Goal: Task Accomplishment & Management: Use online tool/utility

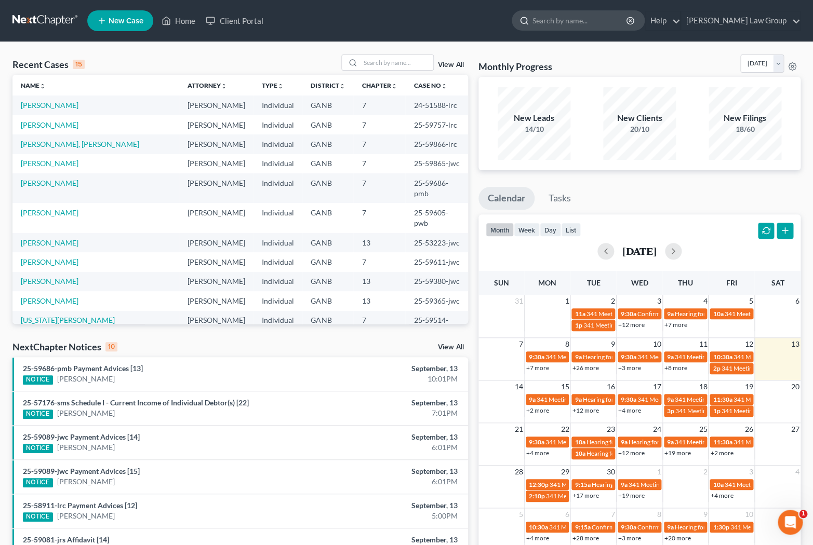
click at [628, 23] on input "search" at bounding box center [579, 20] width 95 height 19
type input "f"
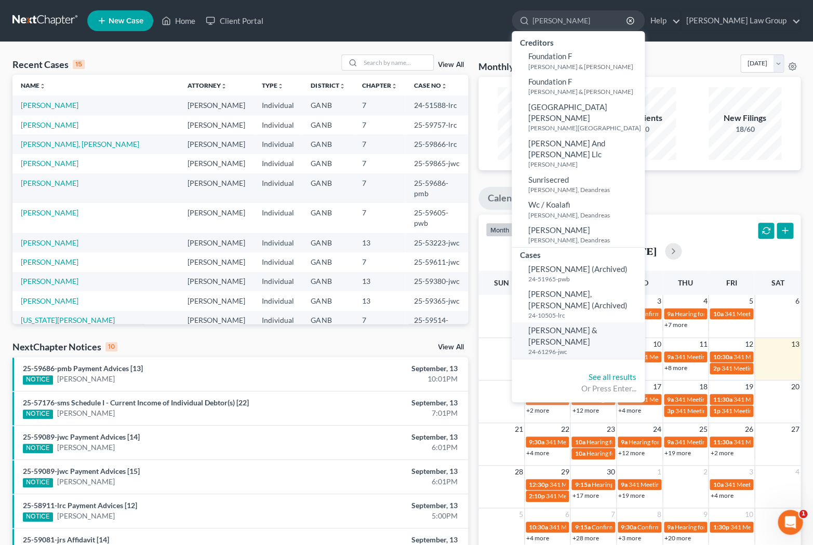
type input "[PERSON_NAME]"
click at [626, 348] on small "24-61296-jwc" at bounding box center [585, 352] width 114 height 9
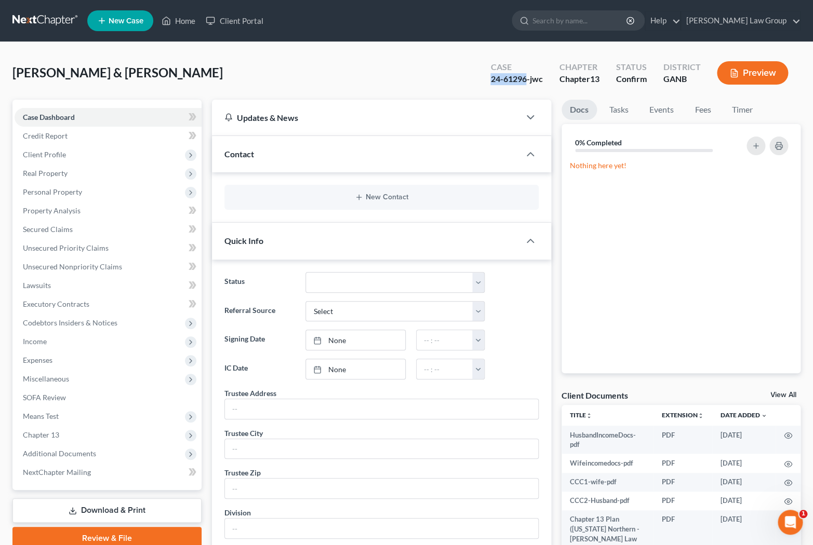
drag, startPoint x: 524, startPoint y: 79, endPoint x: 477, endPoint y: 79, distance: 47.3
click at [478, 79] on div "Case 24-61296-jwc Chapter Chapter 13 Status Confirm District GANB Preview" at bounding box center [639, 73] width 323 height 37
copy div "24-61296"
click at [68, 454] on span "Additional Documents" at bounding box center [59, 453] width 73 height 9
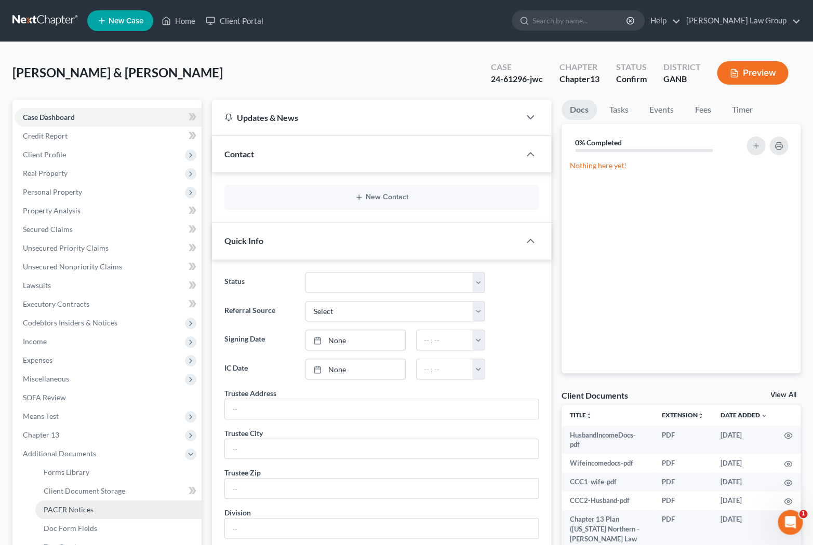
click at [73, 512] on span "PACER Notices" at bounding box center [69, 509] width 50 height 9
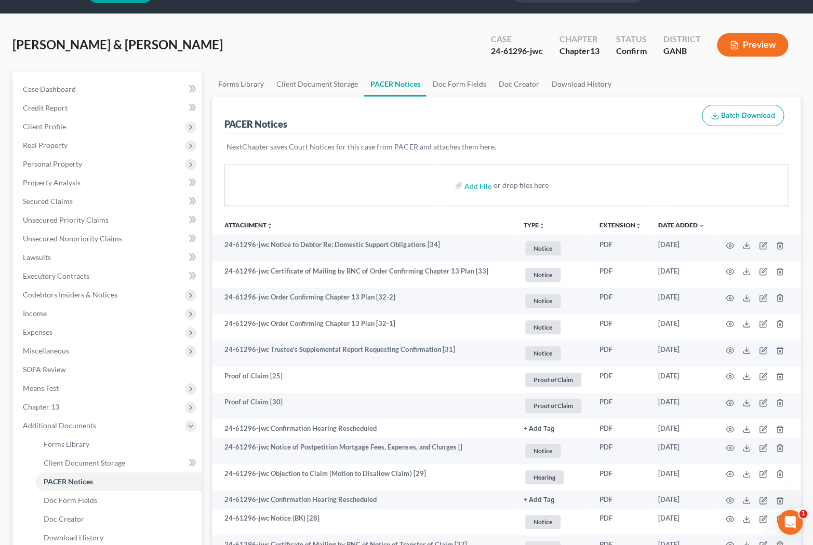
scroll to position [30, 0]
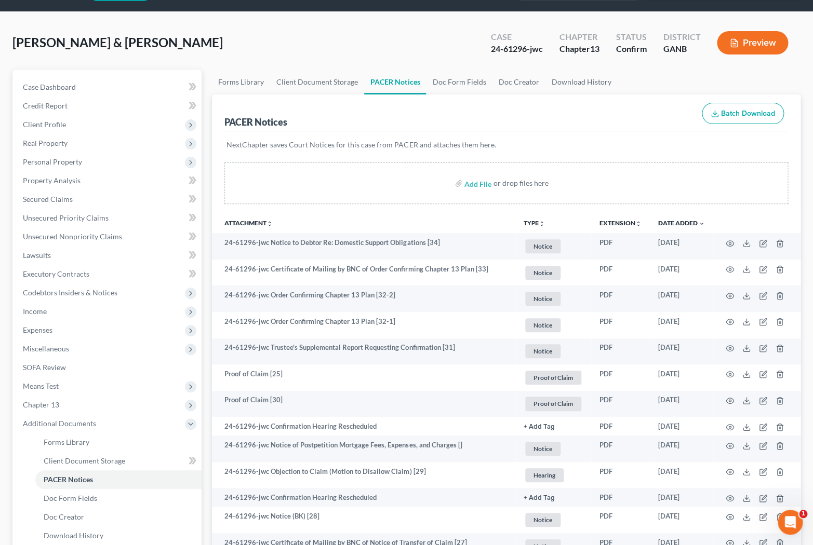
click at [534, 220] on button "TYPE unfold_more" at bounding box center [534, 223] width 21 height 7
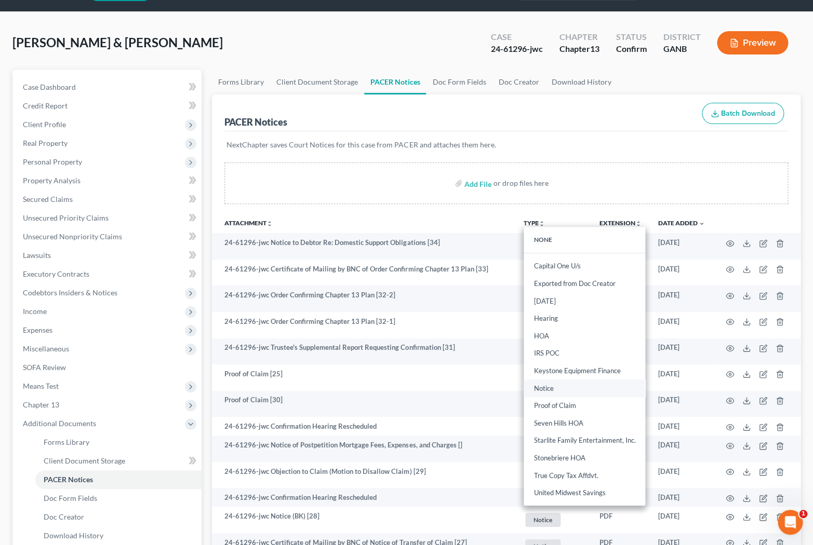
click at [548, 389] on link "Notice" at bounding box center [585, 389] width 122 height 18
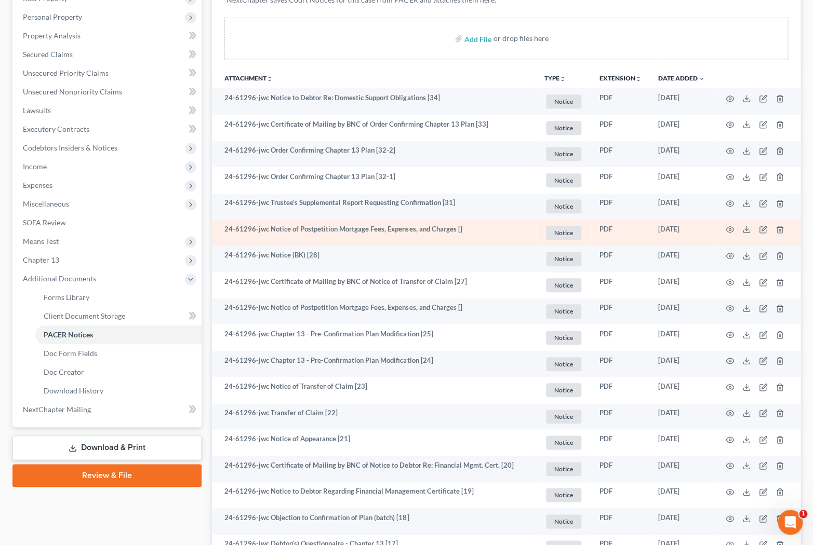
scroll to position [178, 0]
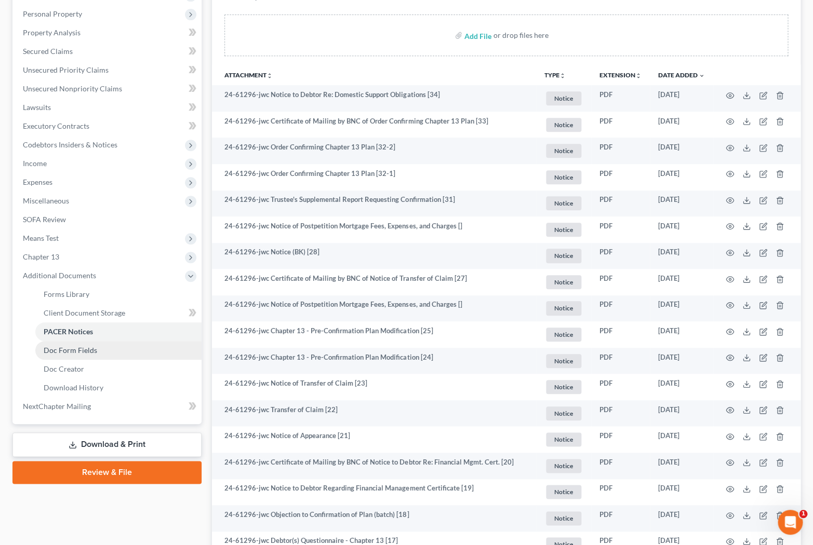
click at [96, 355] on link "Doc Form Fields" at bounding box center [118, 350] width 166 height 19
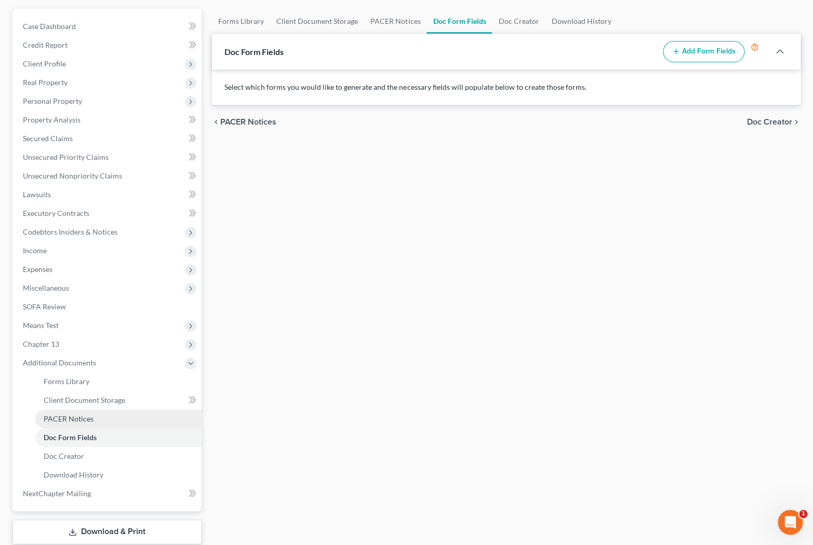
scroll to position [63, 0]
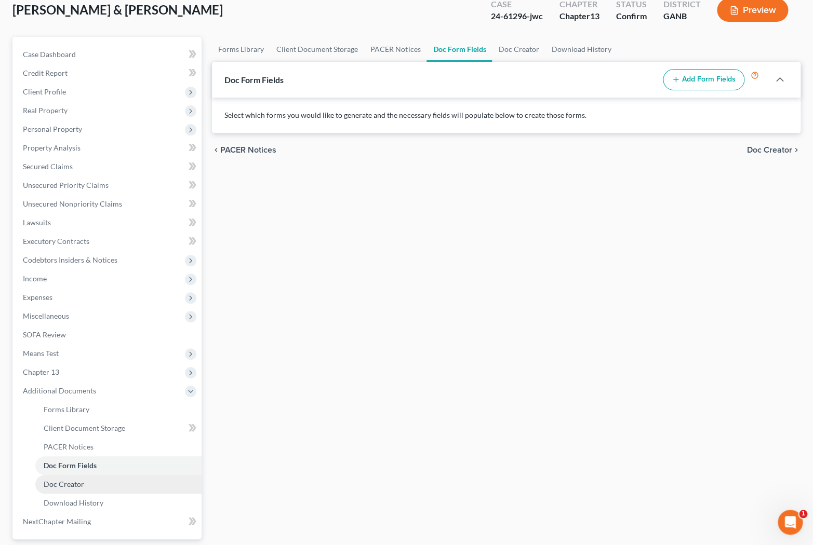
click at [98, 477] on link "Doc Creator" at bounding box center [118, 484] width 166 height 19
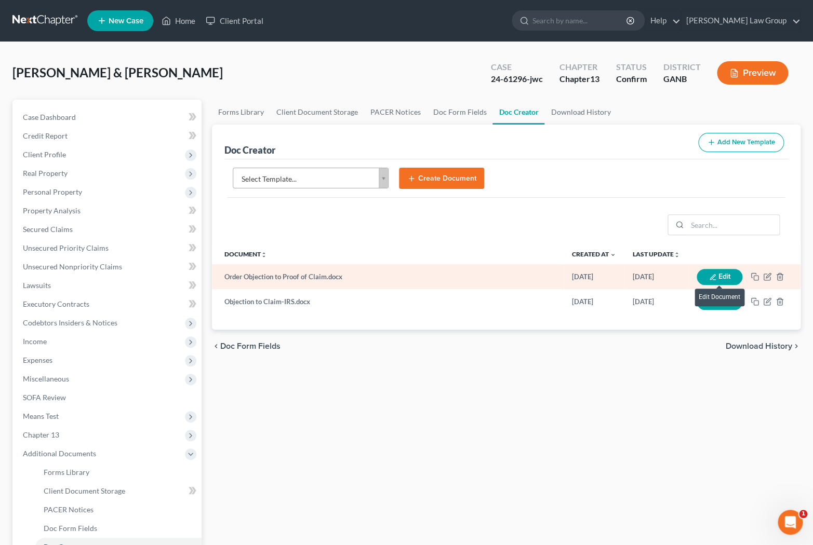
click at [712, 271] on button "Edit" at bounding box center [720, 277] width 46 height 16
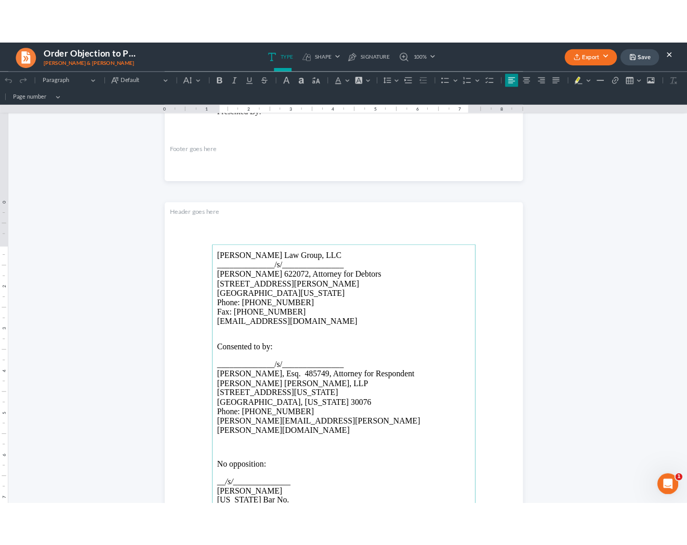
scroll to position [1071, 0]
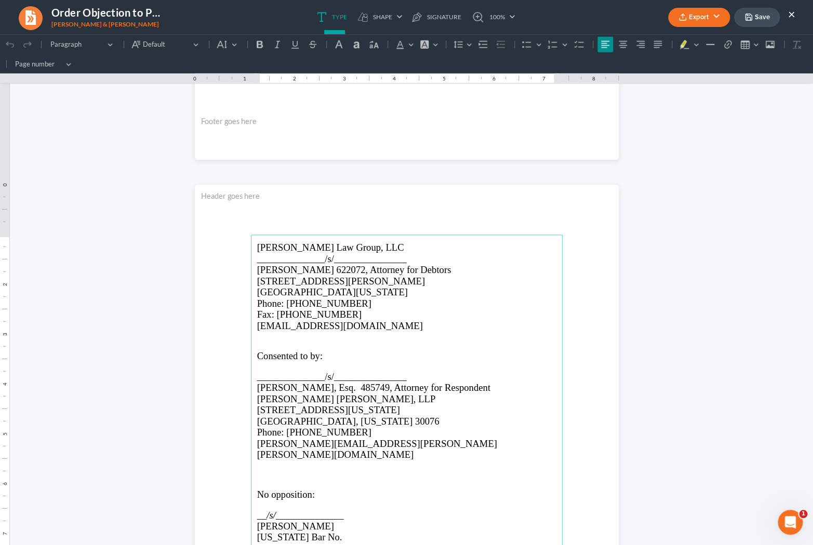
click at [331, 532] on p "[US_STATE] Bar No." at bounding box center [406, 537] width 299 height 11
click at [304, 422] on span "[GEOGRAPHIC_DATA], [US_STATE] 30076" at bounding box center [348, 421] width 182 height 11
drag, startPoint x: 355, startPoint y: 526, endPoint x: 314, endPoint y: 526, distance: 40.5
click at [314, 532] on p "[US_STATE] Bar No. 477064" at bounding box center [406, 537] width 299 height 11
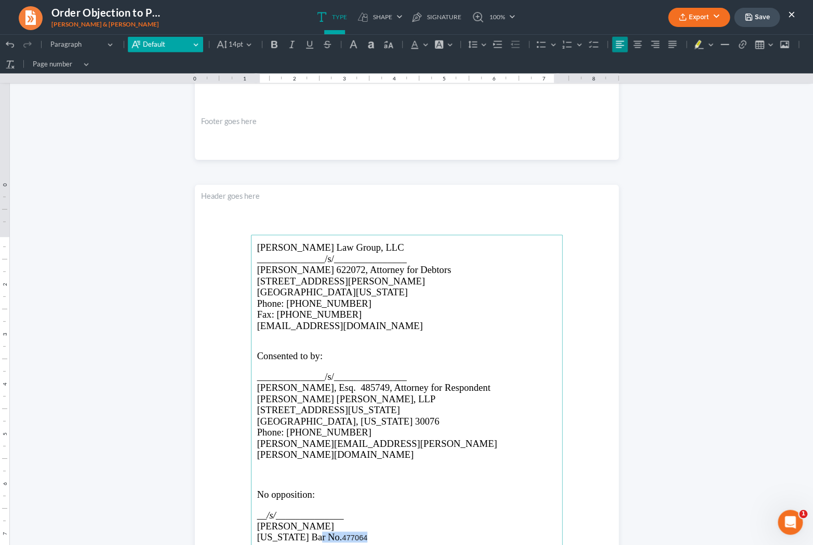
click at [198, 44] on button "Default Default" at bounding box center [165, 45] width 75 height 16
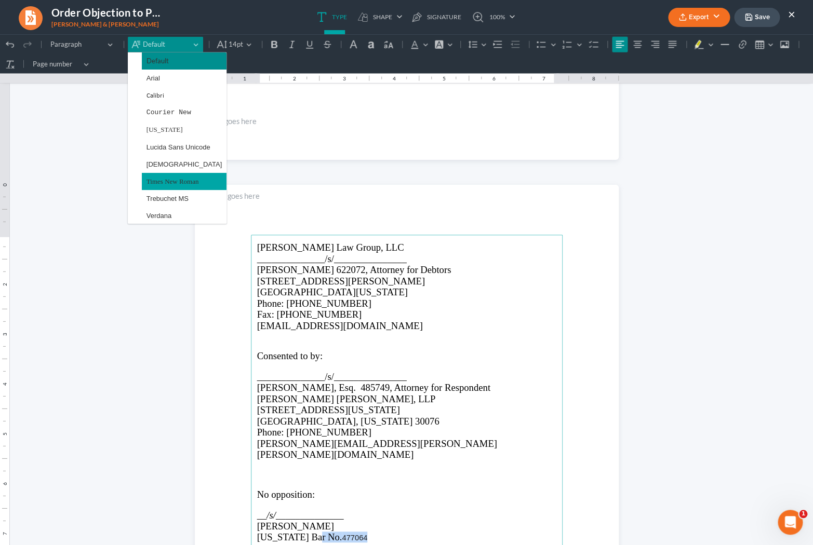
click at [181, 179] on span "Times New Roman" at bounding box center [172, 182] width 52 height 12
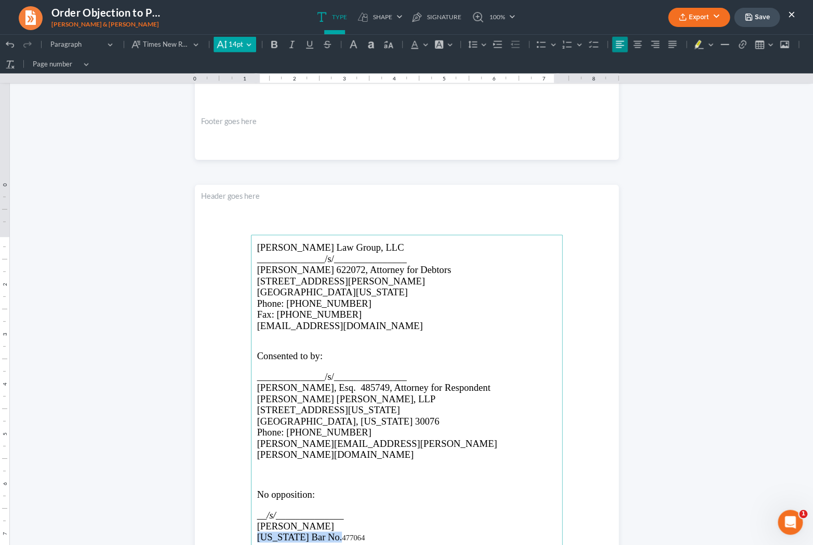
click at [243, 42] on button "14pt 14pt" at bounding box center [235, 45] width 42 height 16
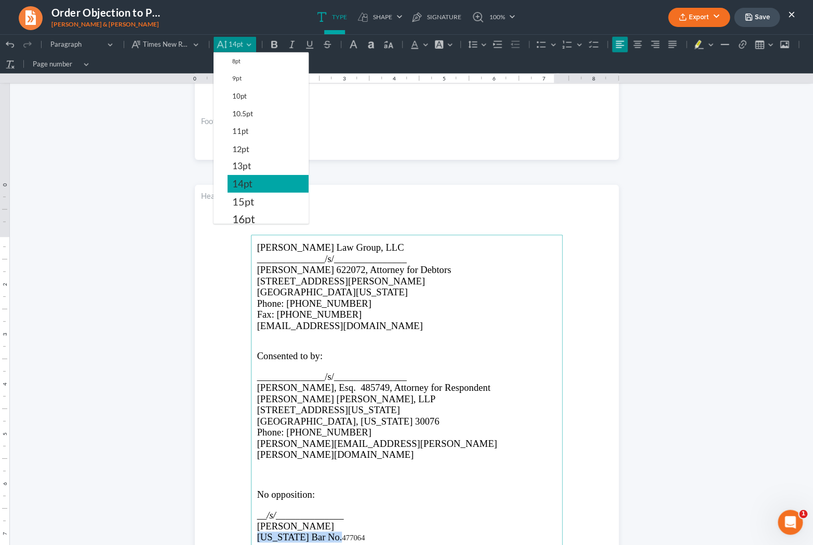
click at [257, 180] on button "14pt" at bounding box center [268, 184] width 81 height 18
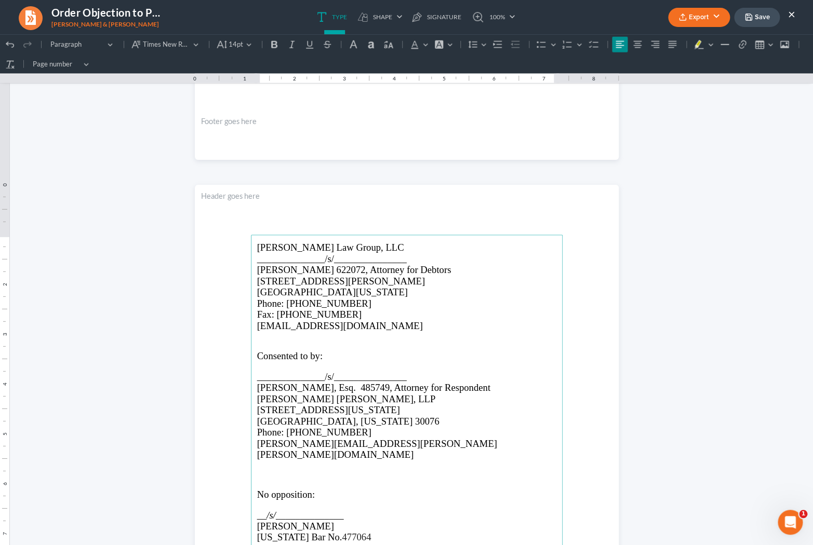
click at [397, 442] on p "[PERSON_NAME][EMAIL_ADDRESS][PERSON_NAME][PERSON_NAME][DOMAIN_NAME]" at bounding box center [406, 449] width 299 height 22
click at [750, 20] on polyline "button" at bounding box center [748, 19] width 4 height 3
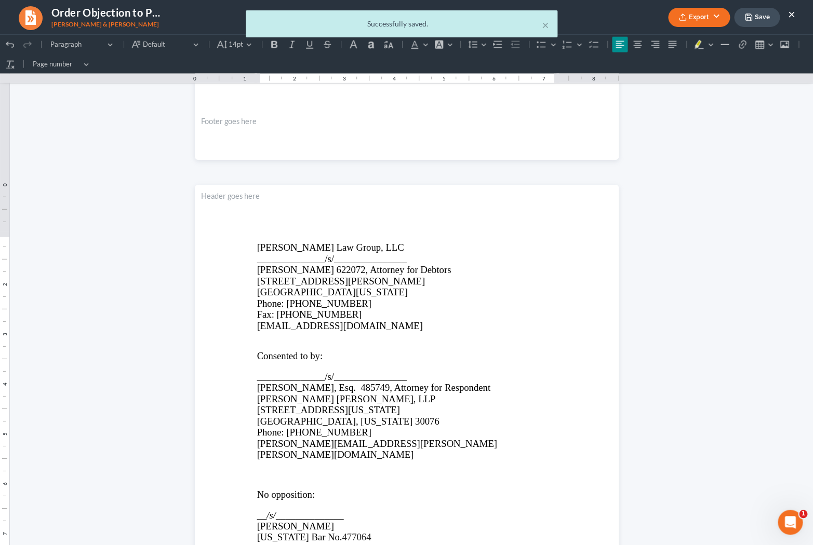
click at [708, 11] on div "× Successfully saved." at bounding box center [401, 26] width 813 height 32
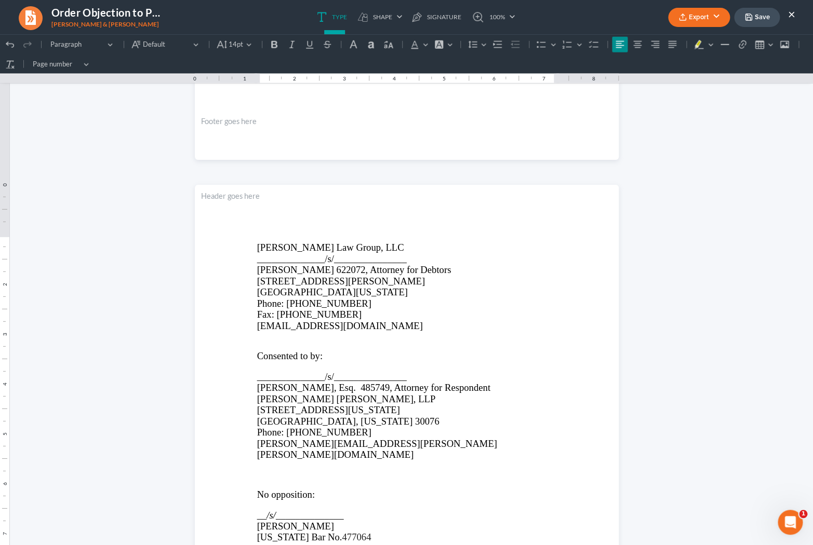
click at [718, 18] on button "Export" at bounding box center [699, 17] width 62 height 19
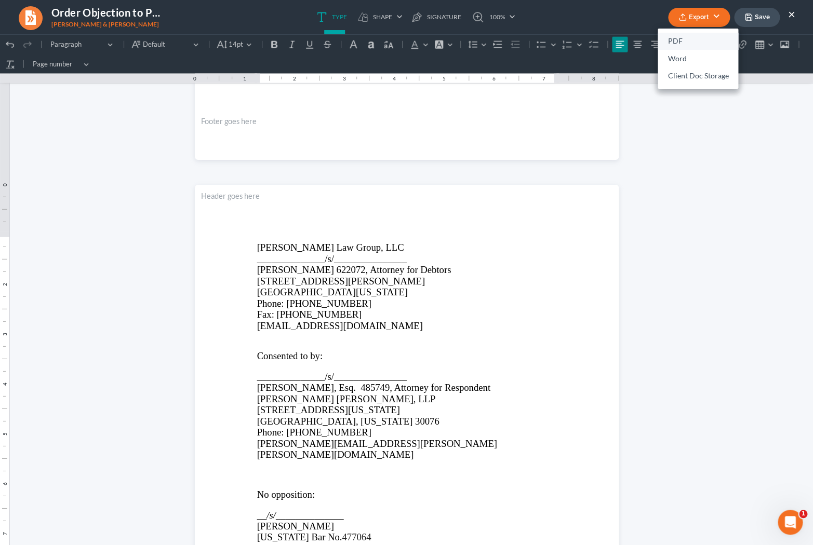
click at [678, 40] on link "PDF" at bounding box center [698, 42] width 81 height 18
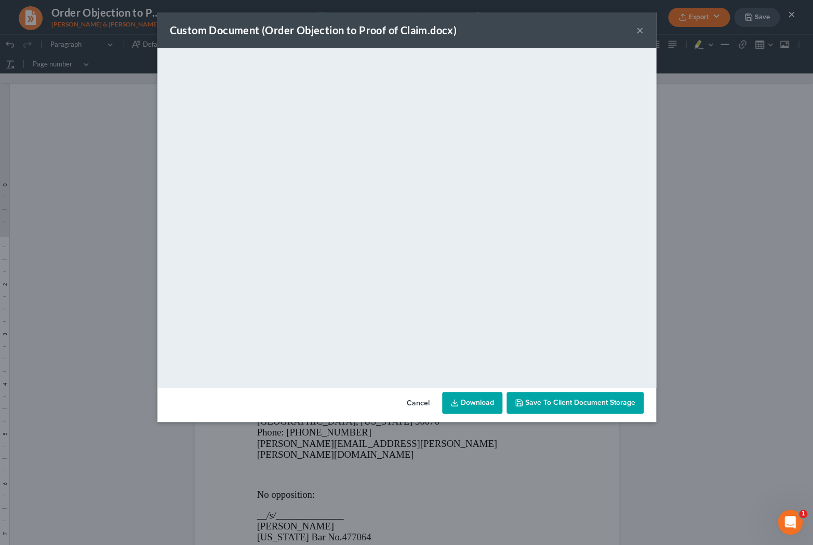
click at [473, 403] on link "Download" at bounding box center [472, 403] width 60 height 22
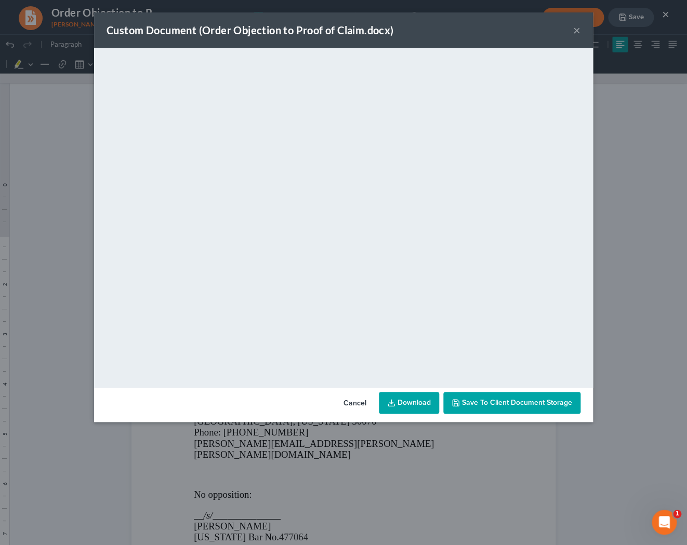
click at [351, 401] on button "Cancel" at bounding box center [354, 403] width 39 height 21
